Goal: Information Seeking & Learning: Learn about a topic

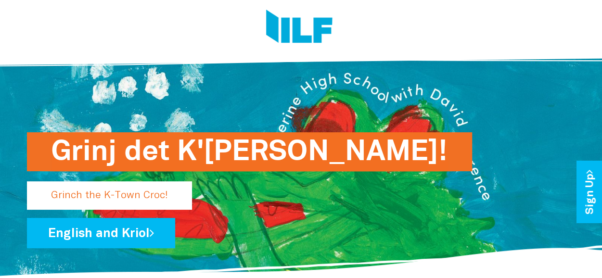
click at [342, 196] on div "Grinj det K'[PERSON_NAME]!" at bounding box center [301, 185] width 549 height 39
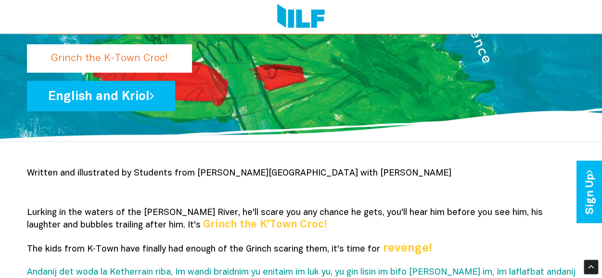
scroll to position [130, 0]
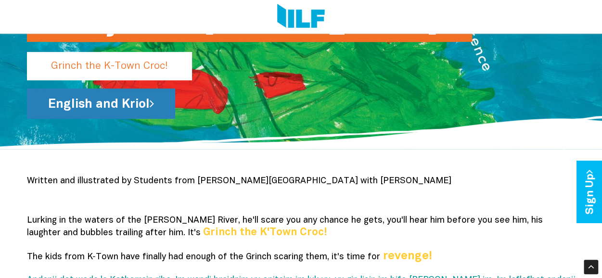
click at [83, 102] on link "English and Kriol" at bounding box center [101, 104] width 148 height 30
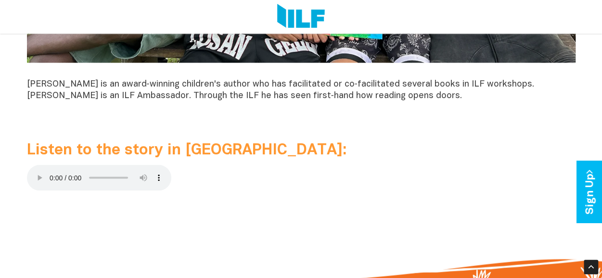
scroll to position [898, 0]
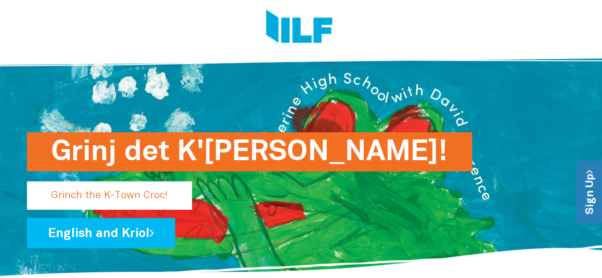
click at [591, 191] on link "Sign Up" at bounding box center [590, 192] width 27 height 62
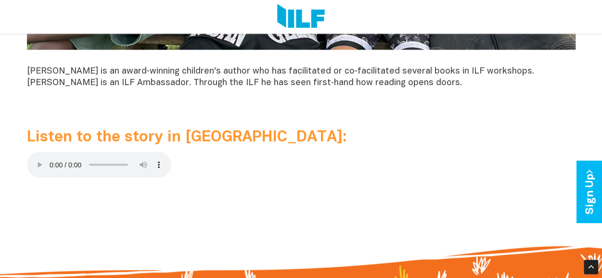
scroll to position [910, 0]
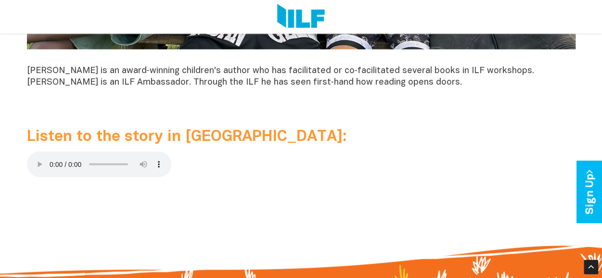
click at [70, 196] on p at bounding box center [301, 192] width 549 height 12
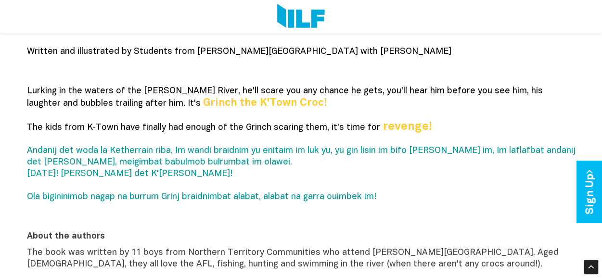
scroll to position [252, 0]
